Goal: Navigation & Orientation: Find specific page/section

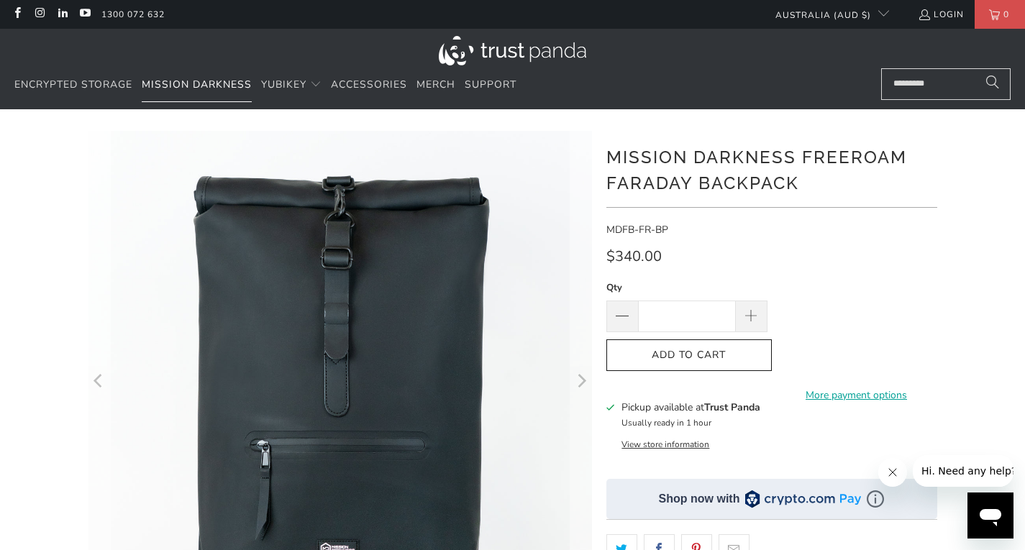
click at [213, 78] on span "Mission Darkness" at bounding box center [197, 85] width 110 height 14
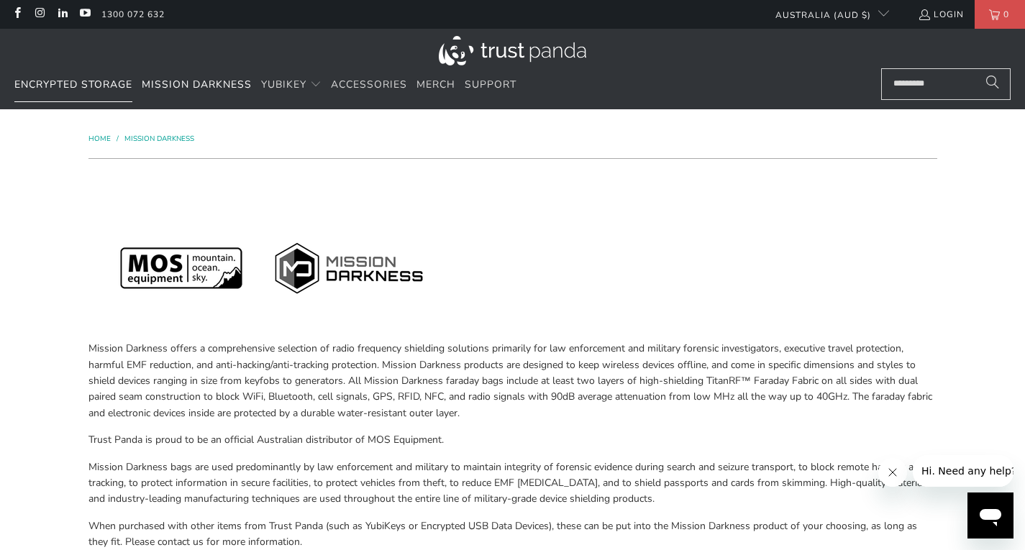
click at [93, 81] on span "Encrypted Storage" at bounding box center [73, 85] width 118 height 14
